Goal: Find contact information: Find contact information

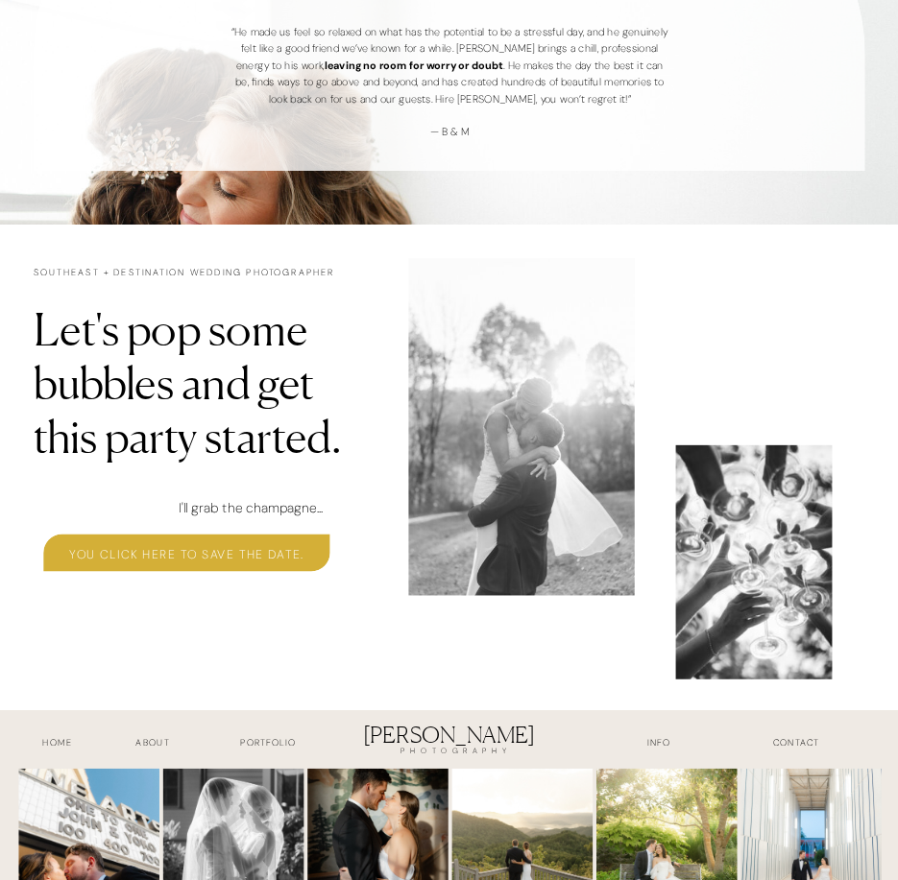
scroll to position [4432, 0]
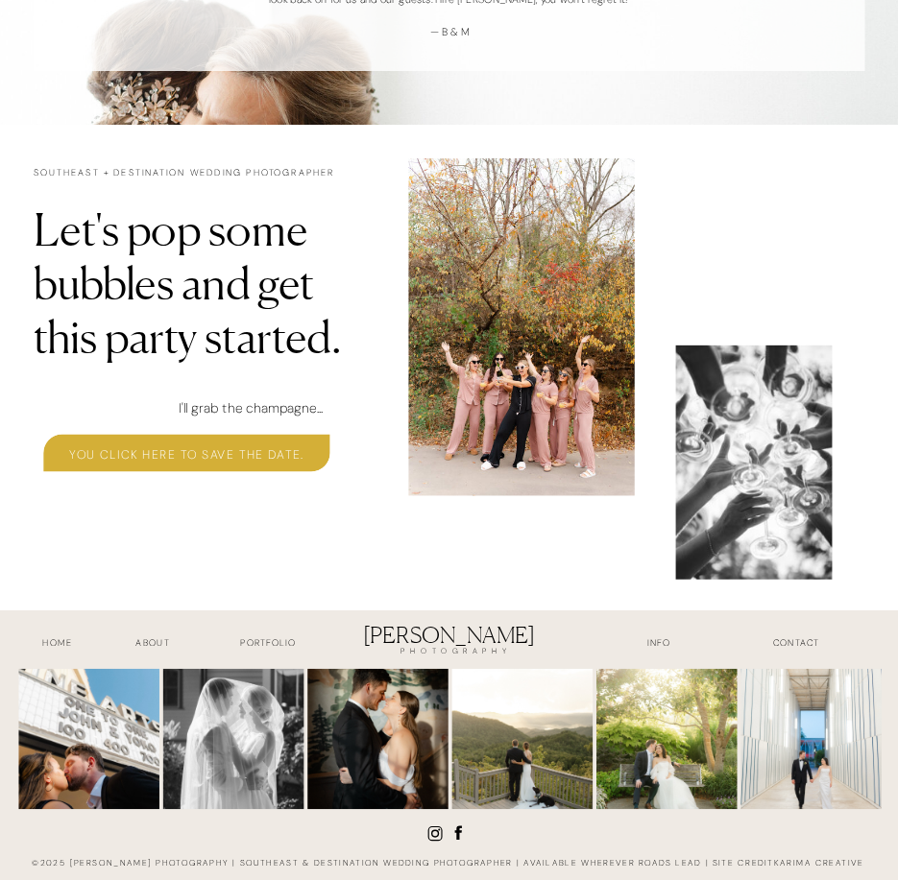
click at [806, 638] on h3 "contact" at bounding box center [795, 646] width 110 height 17
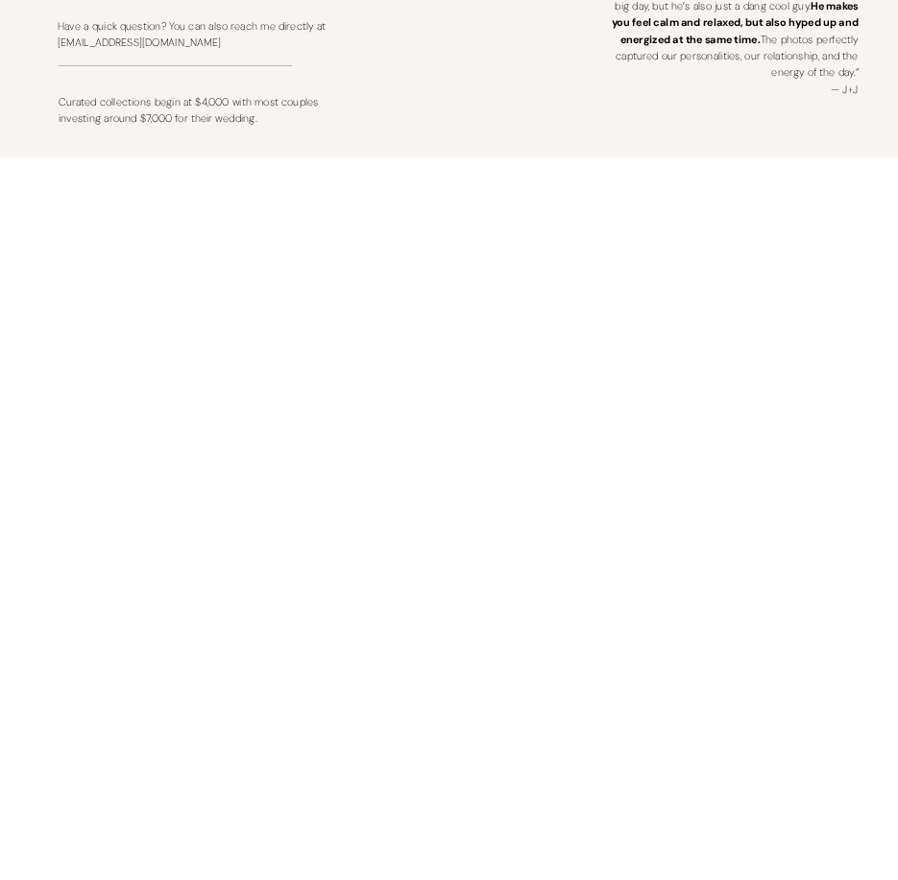
scroll to position [1520, 0]
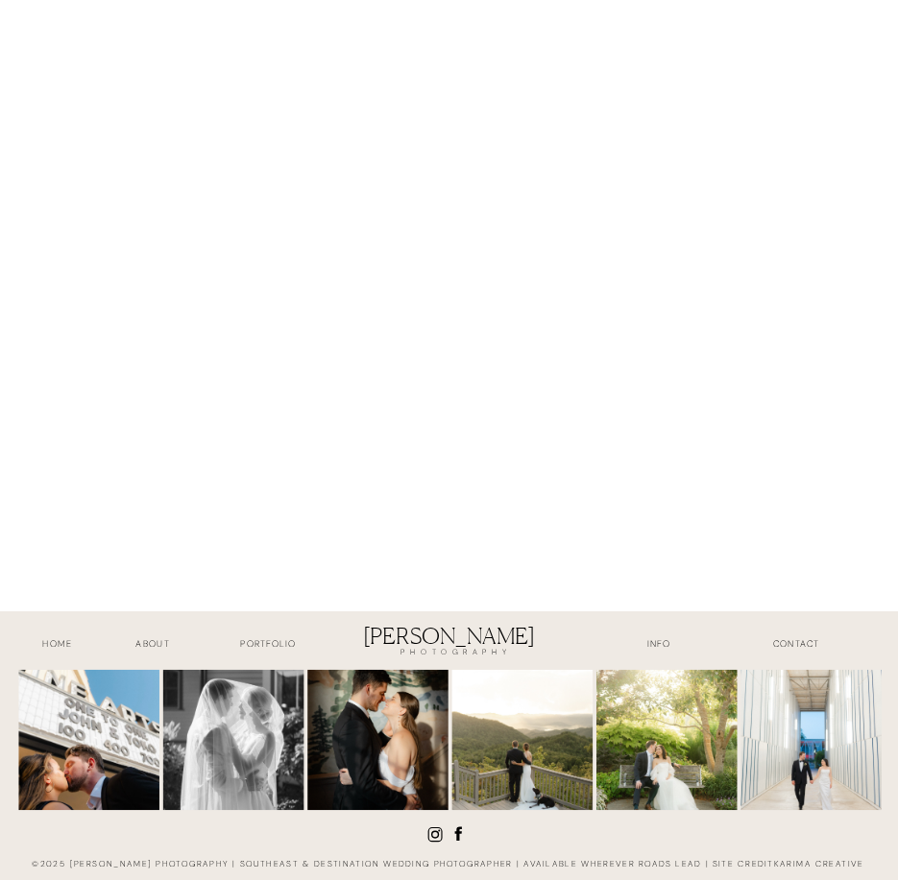
click at [154, 640] on h3 "about" at bounding box center [152, 646] width 75 height 17
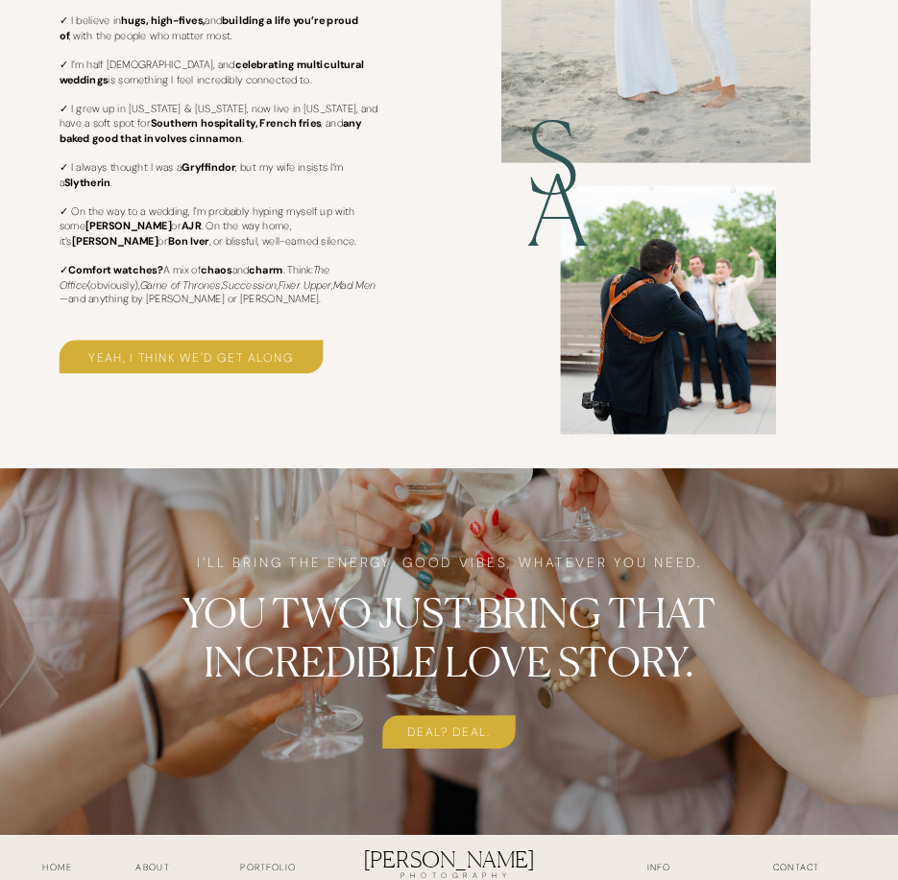
scroll to position [3579, 0]
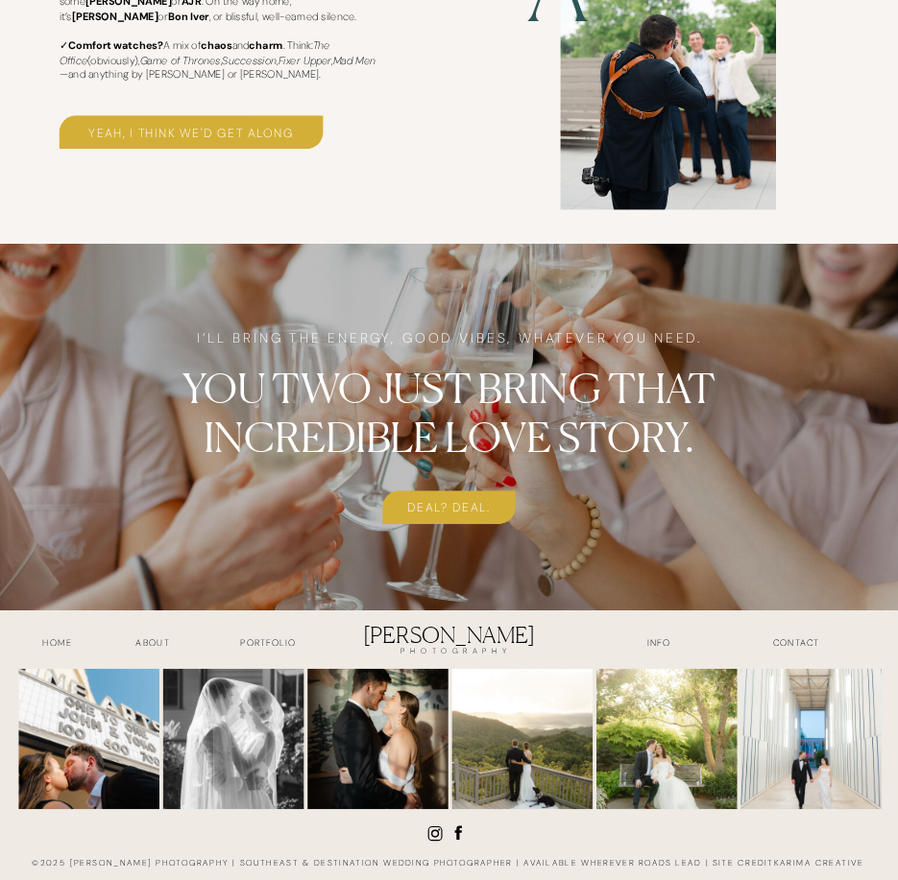
click at [659, 647] on h3 "INFO" at bounding box center [658, 645] width 75 height 17
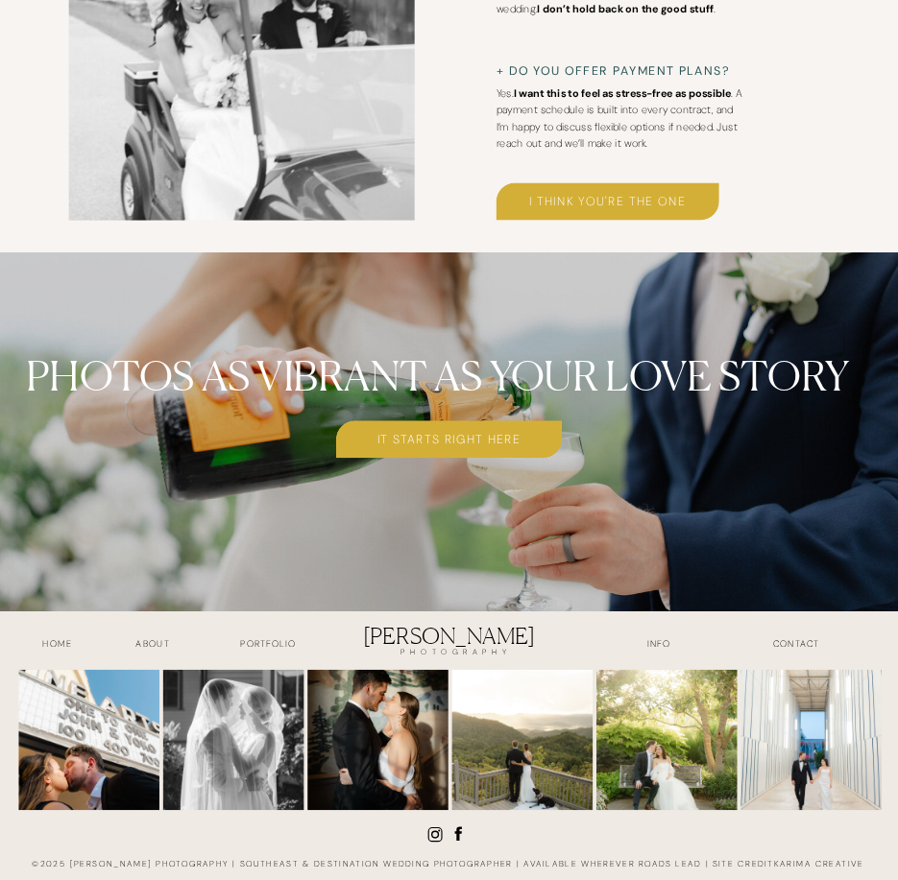
scroll to position [6430, 0]
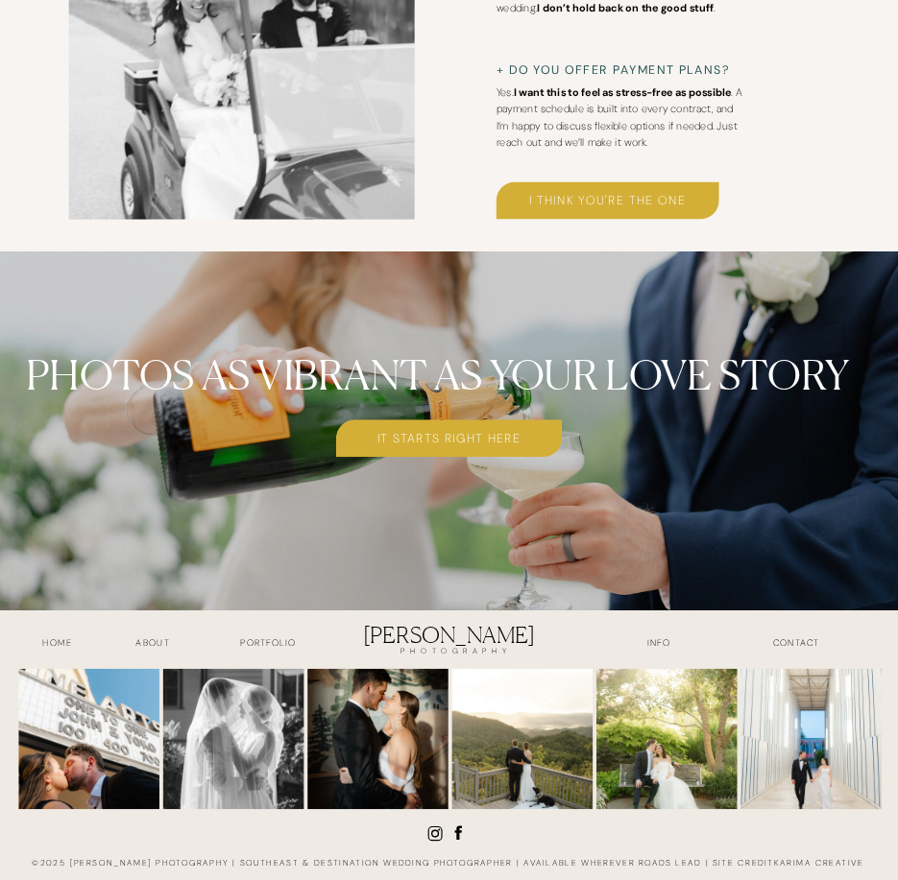
click at [463, 827] on icon at bounding box center [457, 833] width 18 height 18
